Goal: Navigation & Orientation: Find specific page/section

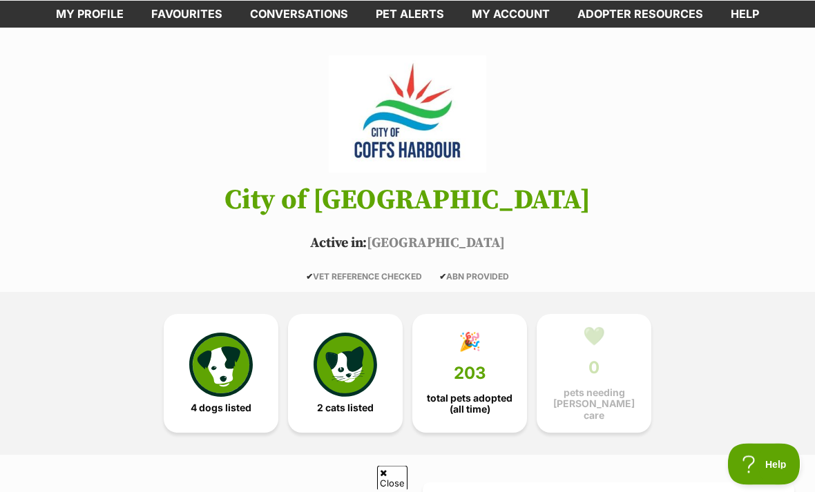
scroll to position [70, 0]
click at [231, 366] on img at bounding box center [221, 365] width 64 height 64
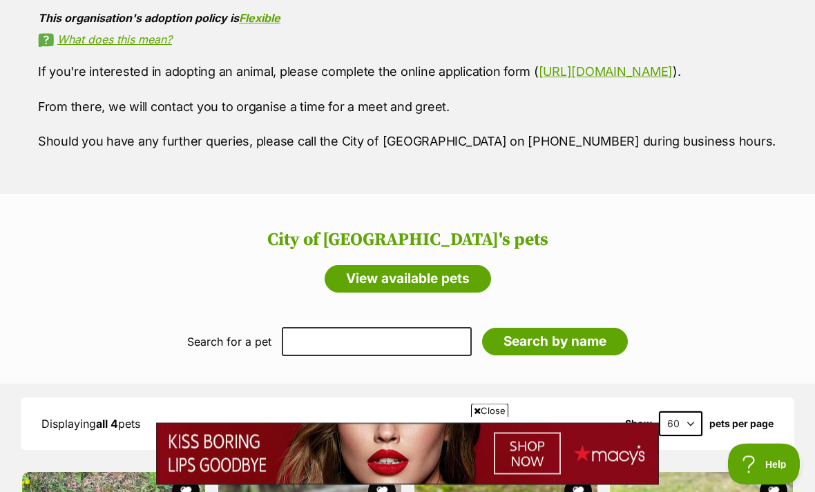
scroll to position [807, 0]
click at [409, 286] on link "View available pets" at bounding box center [407, 279] width 166 height 28
